Goal: Information Seeking & Learning: Learn about a topic

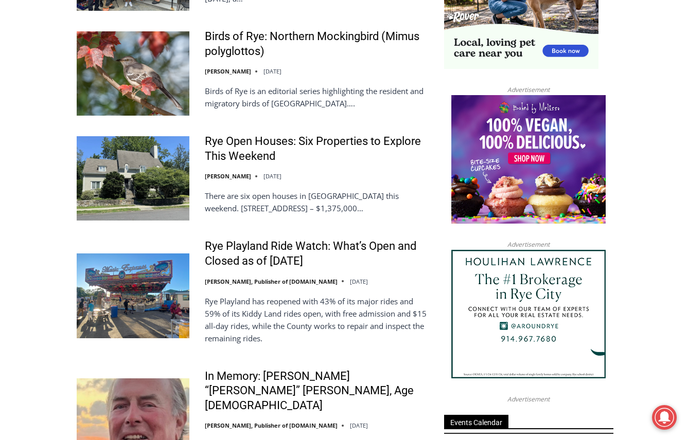
scroll to position [1131, 0]
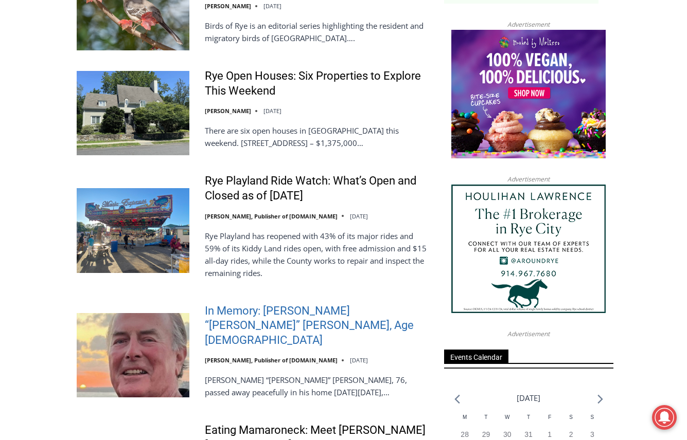
click at [304, 313] on link "In Memory: [PERSON_NAME] “[PERSON_NAME]” [PERSON_NAME], Age [DEMOGRAPHIC_DATA]" at bounding box center [318, 326] width 226 height 44
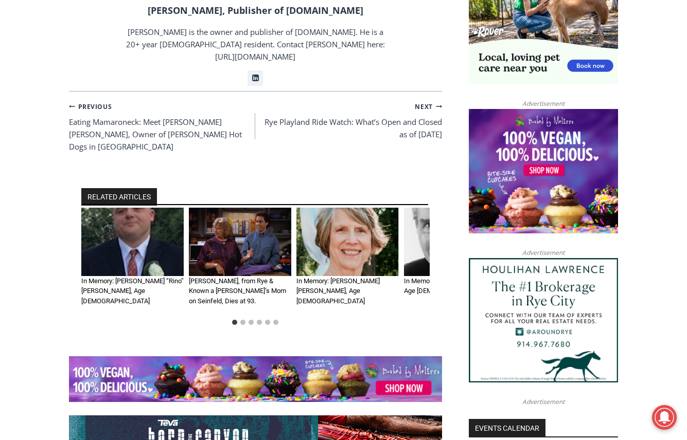
scroll to position [926, 0]
